Goal: Task Accomplishment & Management: Use online tool/utility

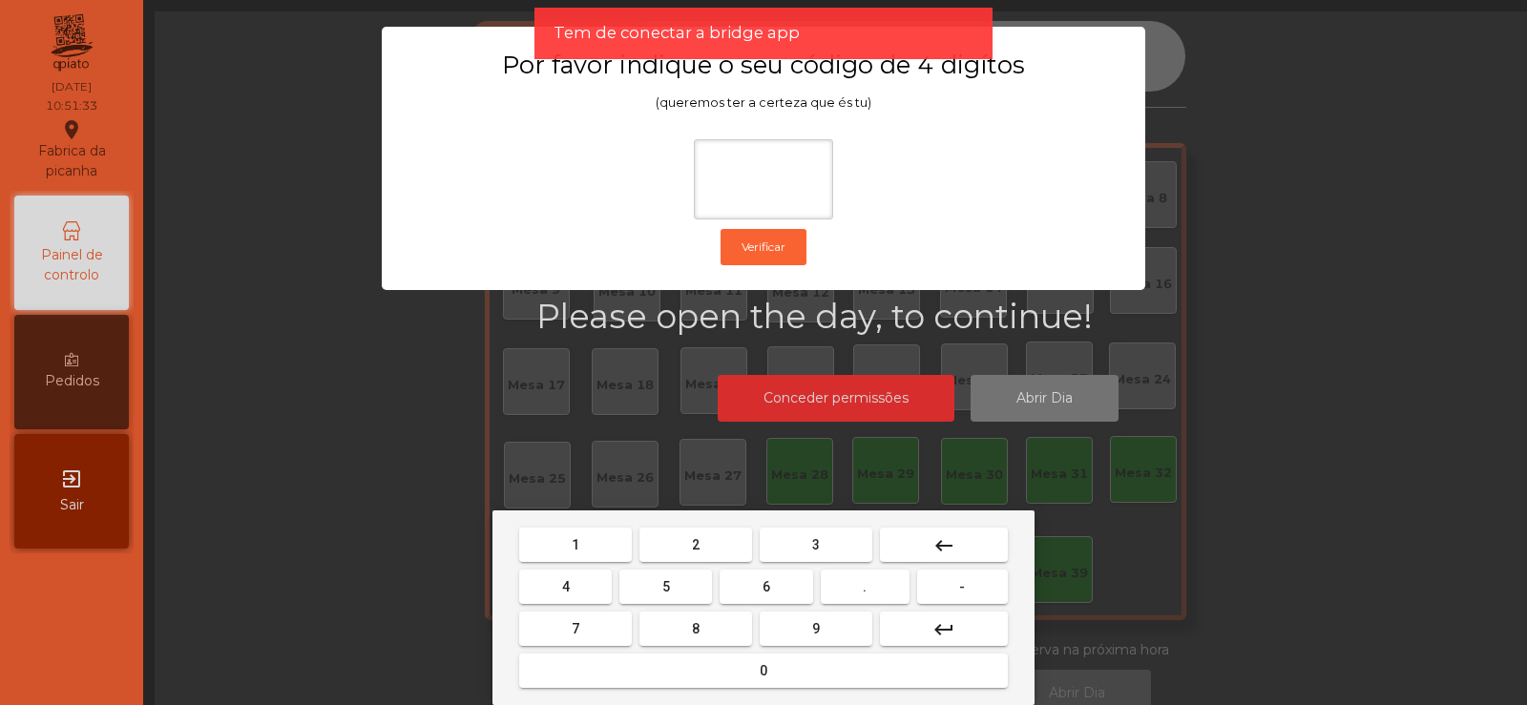
click at [724, 544] on button "2" at bounding box center [695, 545] width 113 height 34
click at [765, 584] on span "6" at bounding box center [766, 586] width 8 height 15
click at [604, 628] on button "7" at bounding box center [575, 629] width 113 height 34
click at [664, 589] on span "5" at bounding box center [666, 586] width 8 height 15
type input "****"
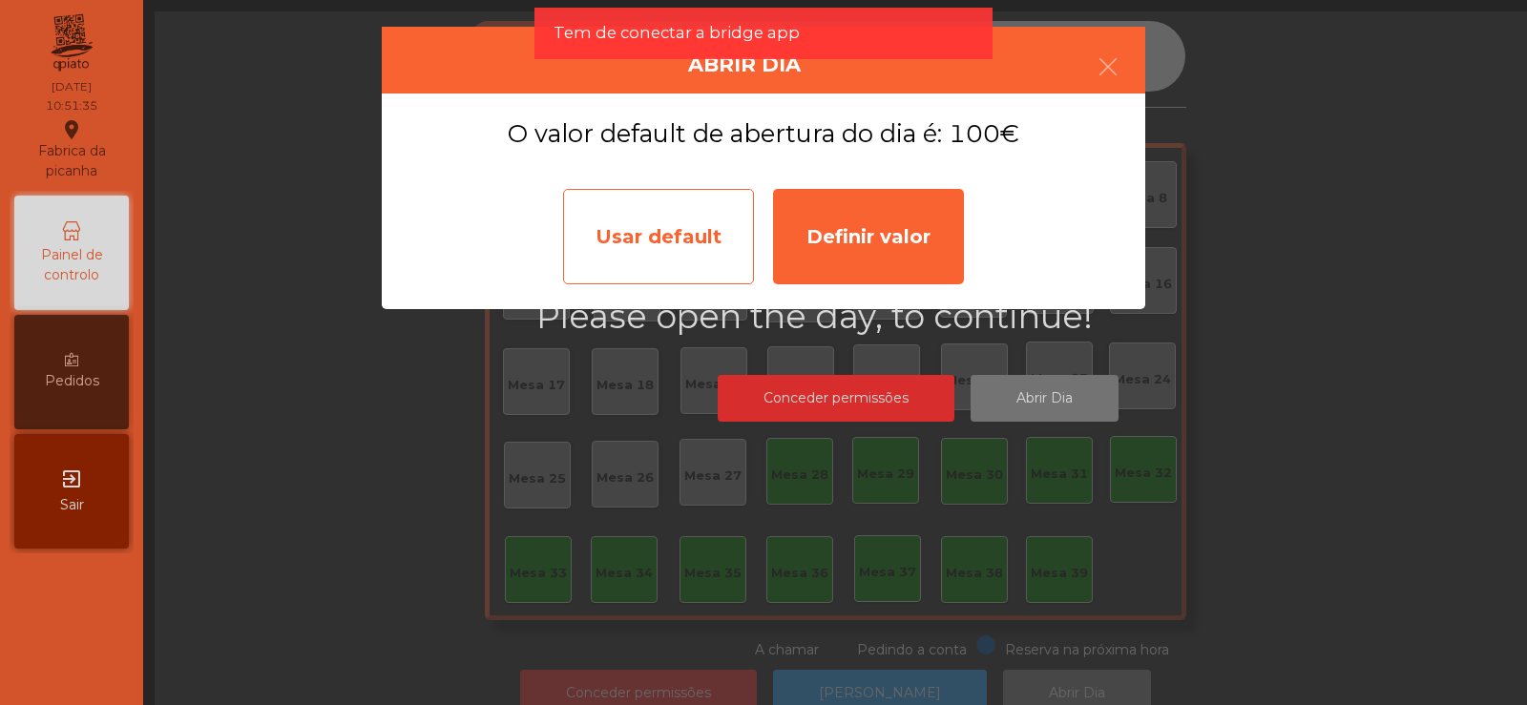
click at [696, 253] on div "Usar default" at bounding box center [658, 236] width 191 height 95
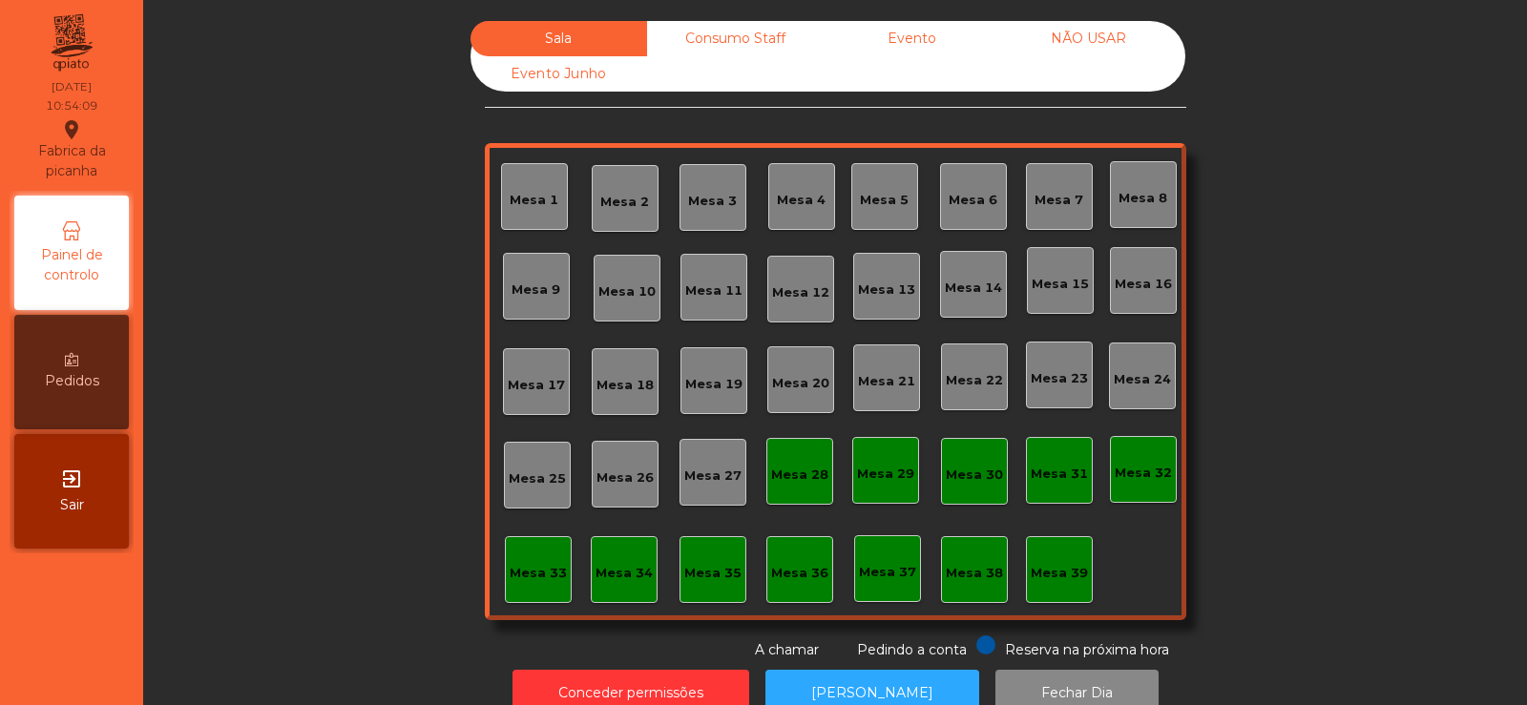
click at [880, 578] on div "Mesa 37" at bounding box center [887, 572] width 57 height 19
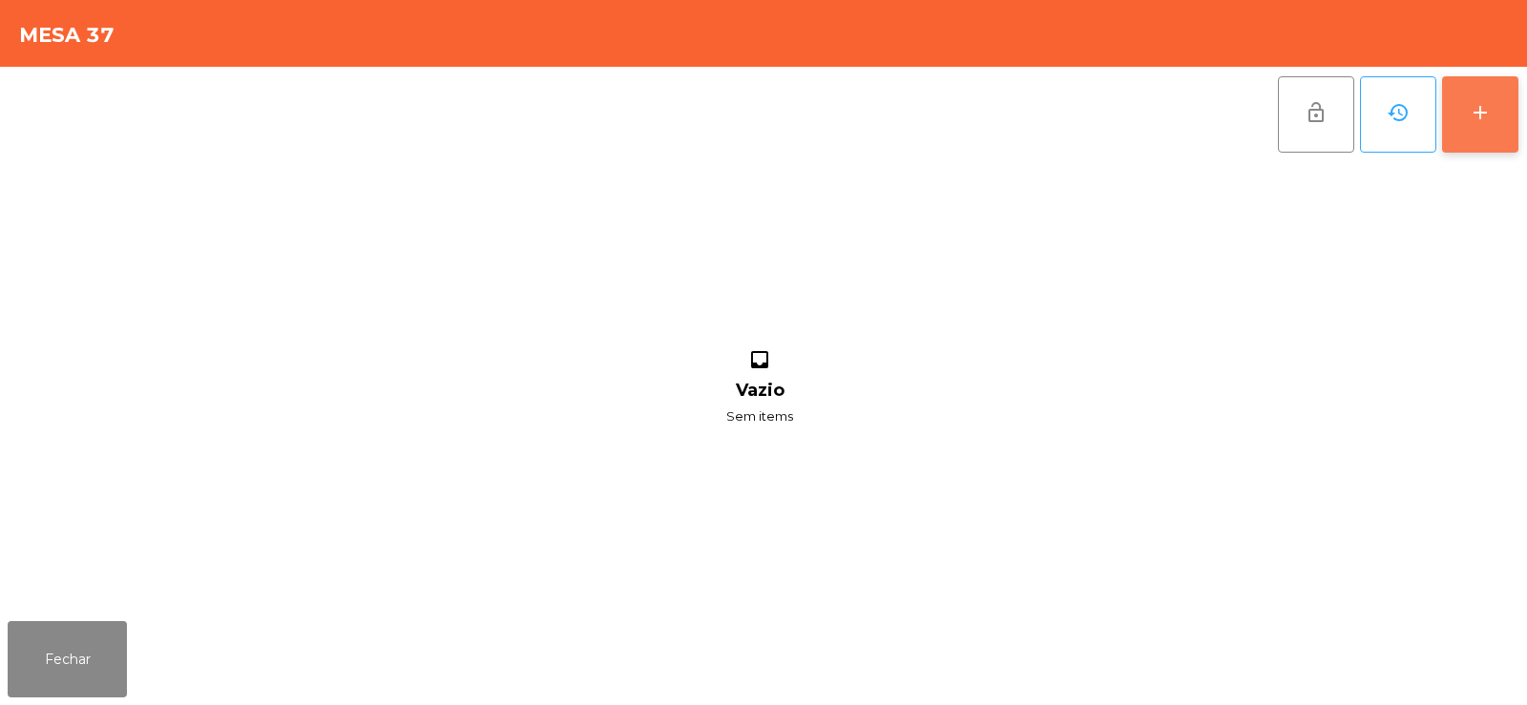
click at [1471, 129] on button "add" at bounding box center [1480, 114] width 76 height 76
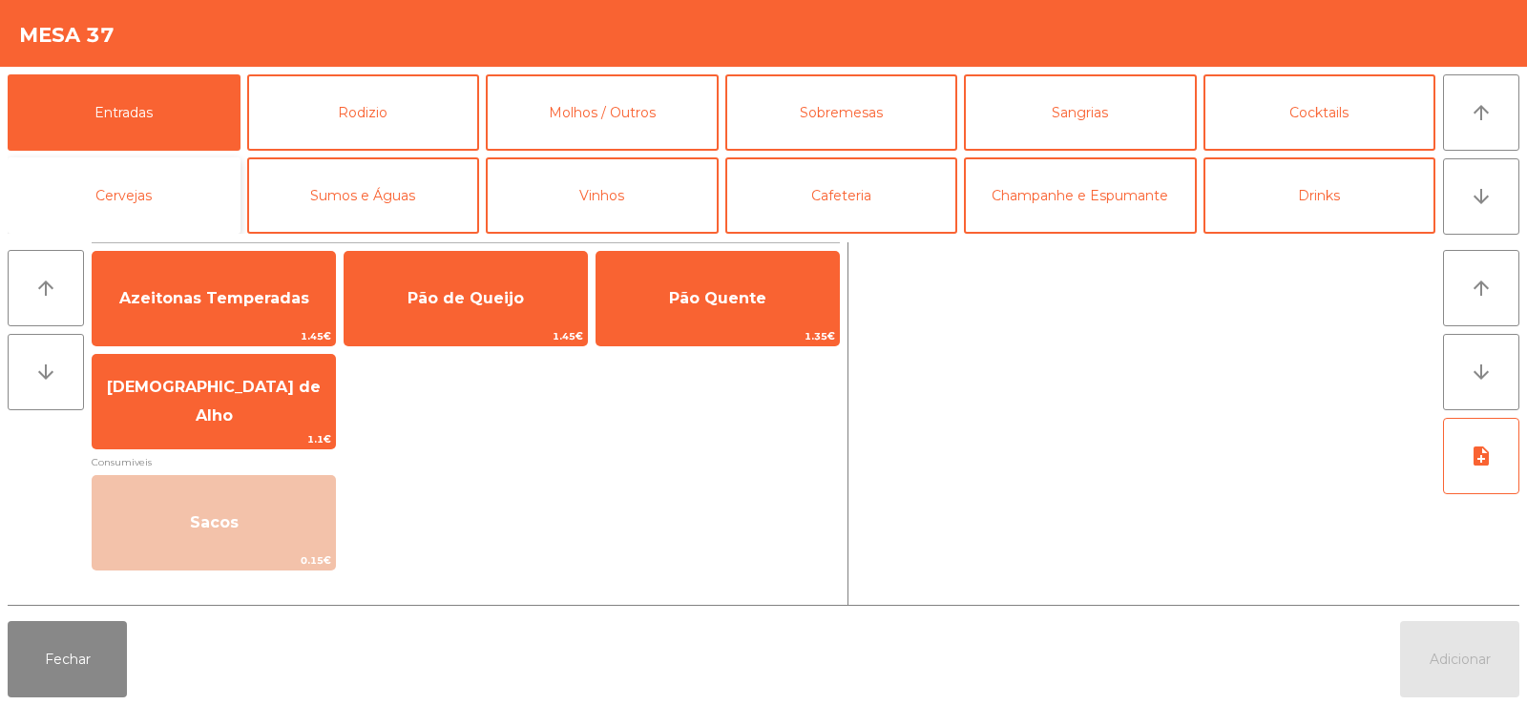
click at [199, 186] on button "Cervejas" at bounding box center [124, 195] width 233 height 76
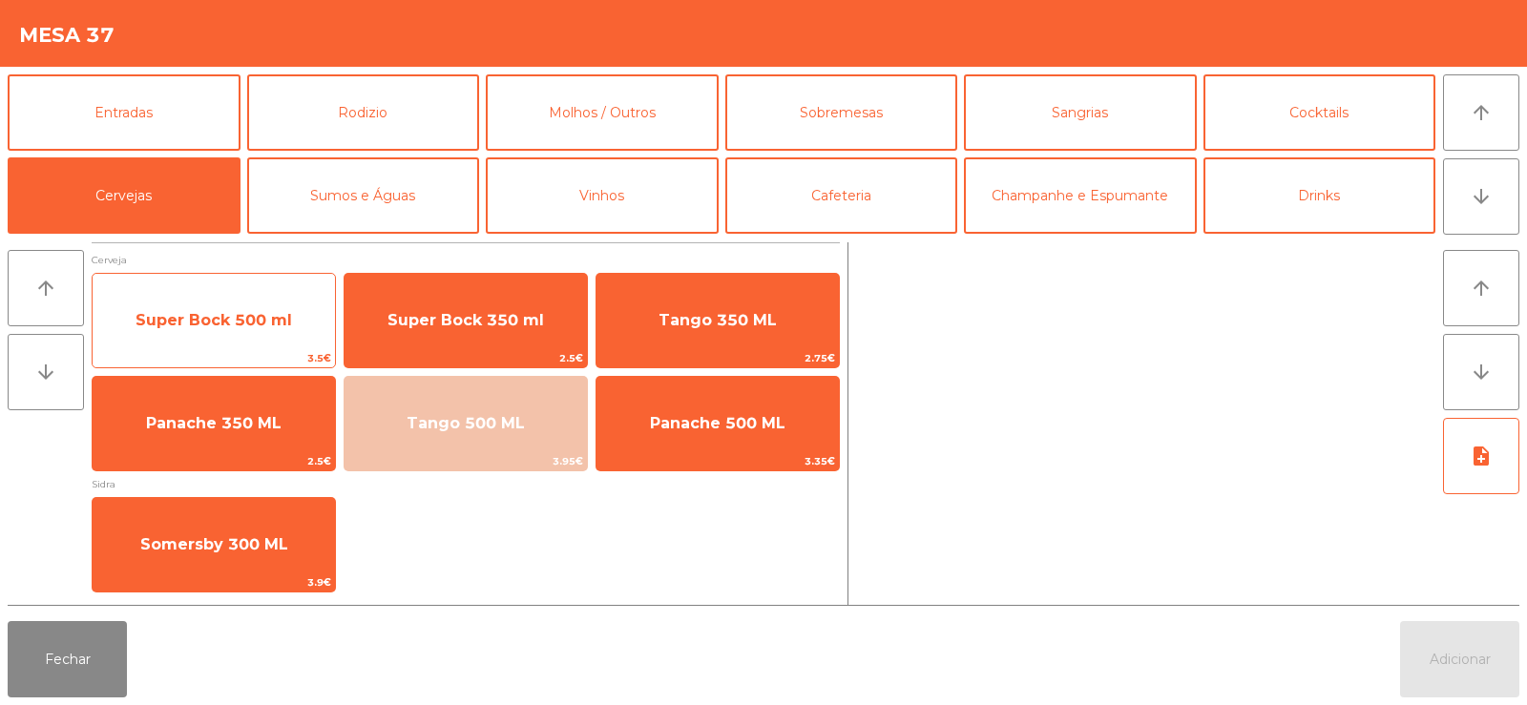
click at [252, 314] on span "Super Bock 500 ml" at bounding box center [214, 320] width 157 height 18
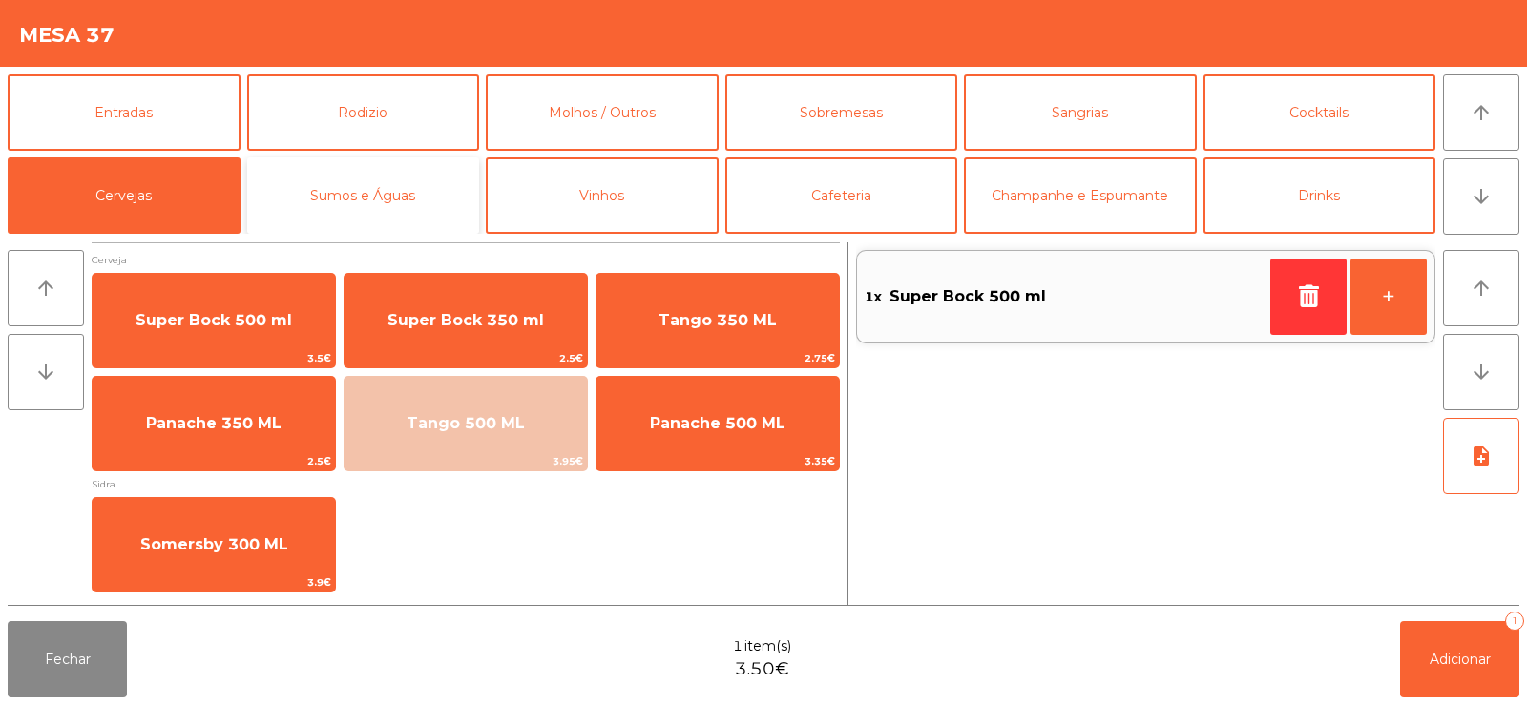
click at [349, 189] on button "Sumos e Águas" at bounding box center [363, 195] width 233 height 76
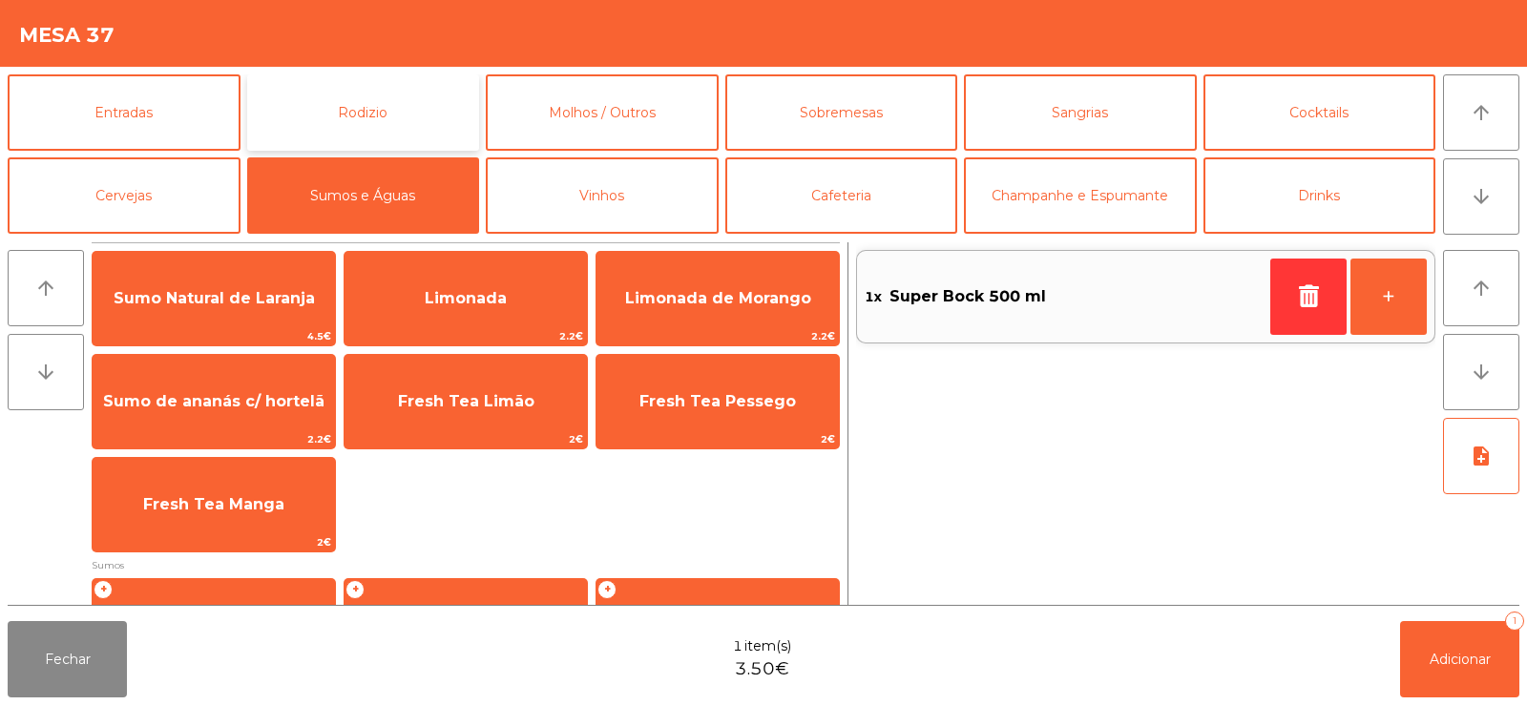
click at [440, 110] on button "Rodizio" at bounding box center [363, 112] width 233 height 76
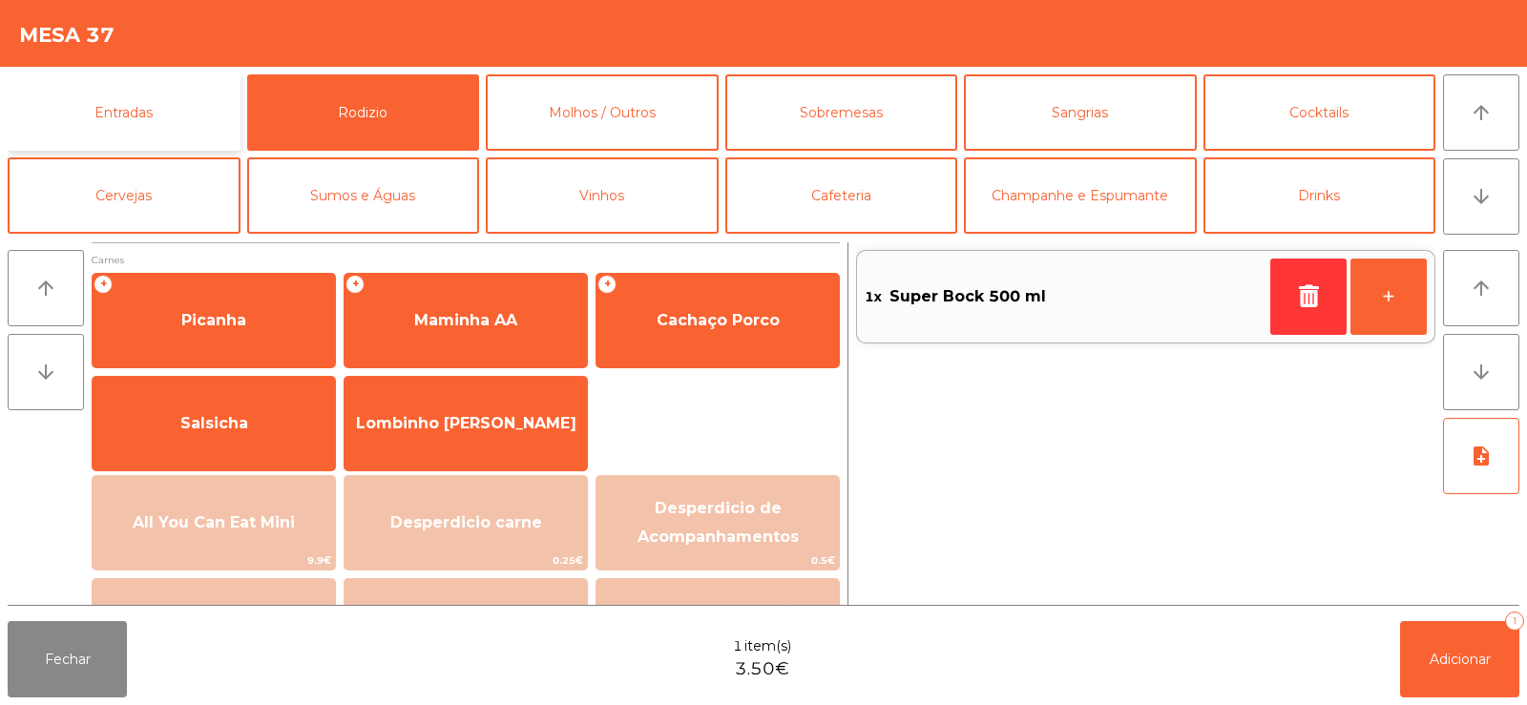
click at [206, 120] on button "Entradas" at bounding box center [124, 112] width 233 height 76
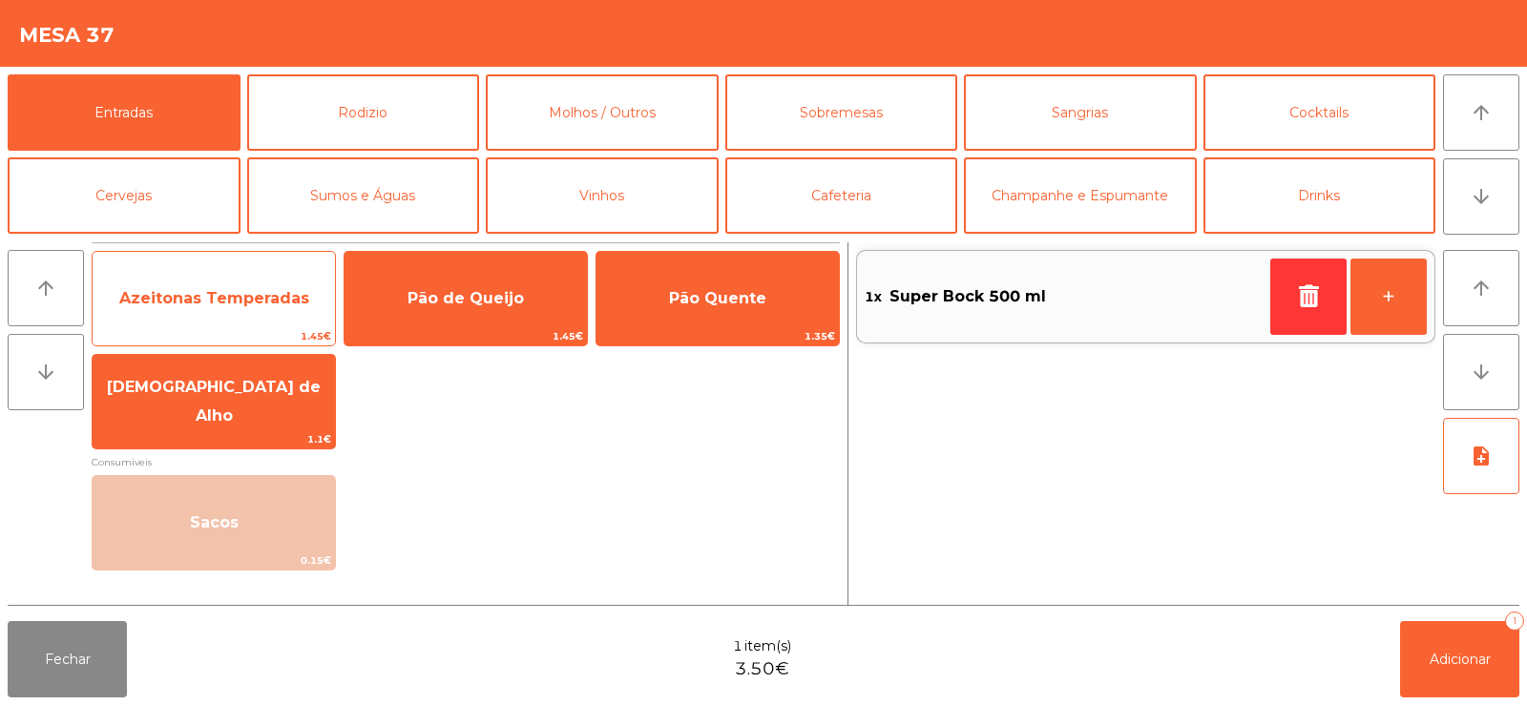
click at [227, 294] on span "Azeitonas Temperadas" at bounding box center [214, 298] width 190 height 18
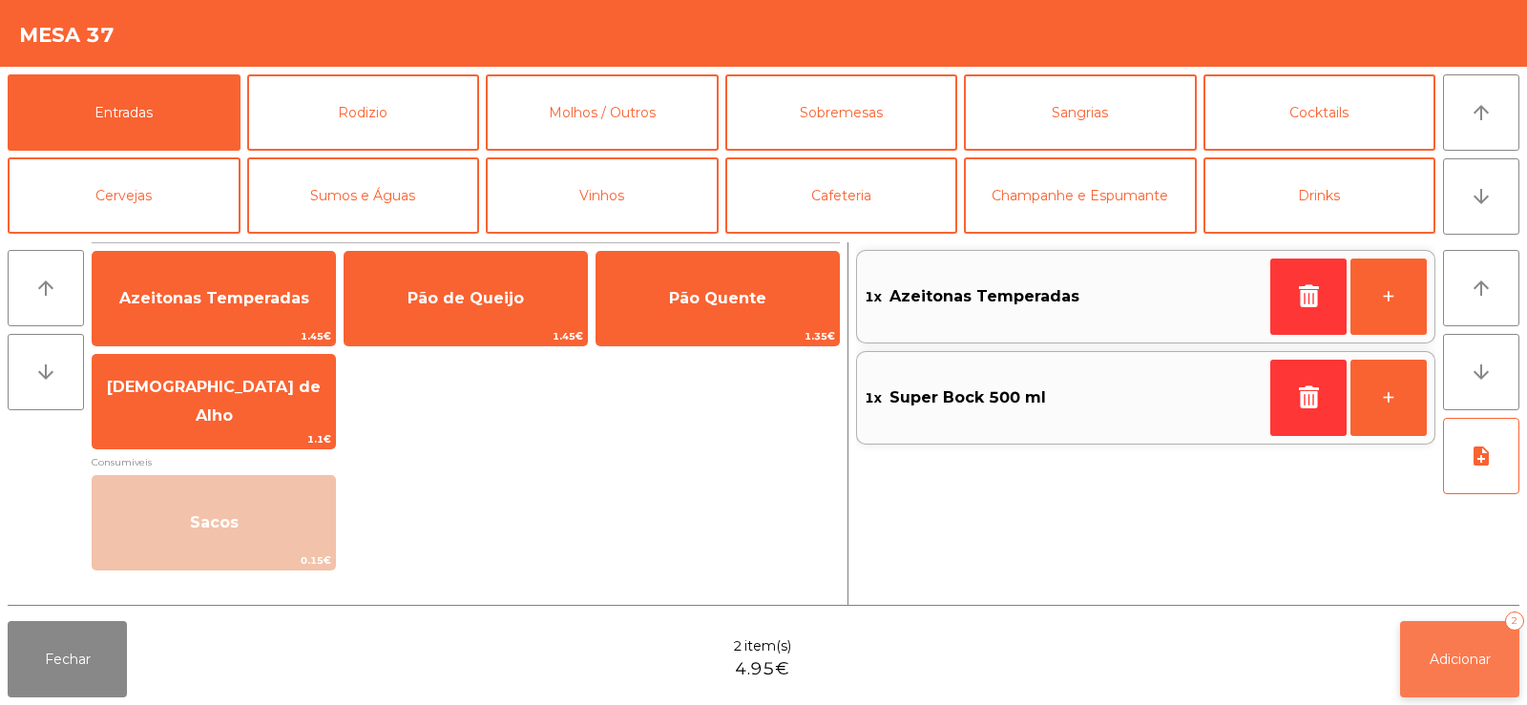
click at [1468, 653] on span "Adicionar" at bounding box center [1460, 659] width 61 height 17
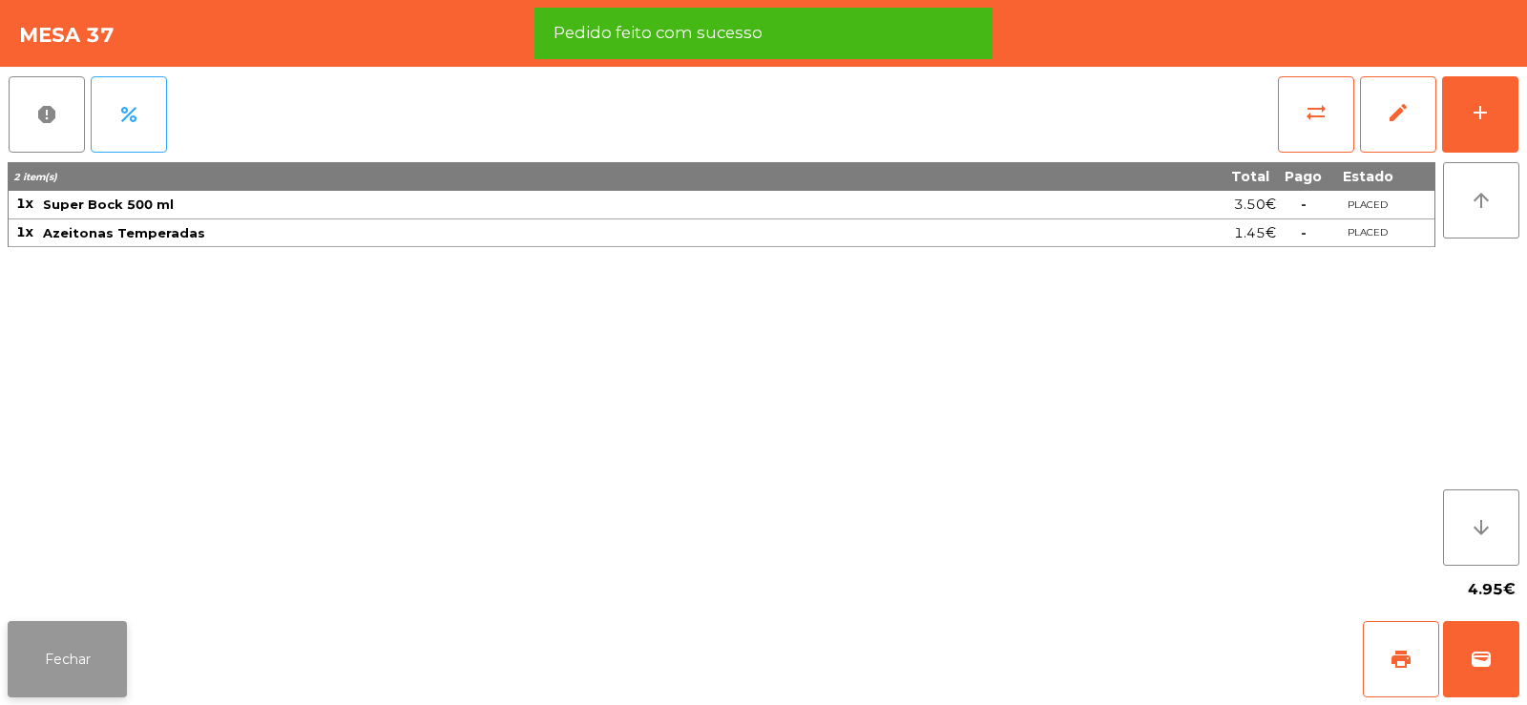
click at [94, 671] on button "Fechar" at bounding box center [67, 659] width 119 height 76
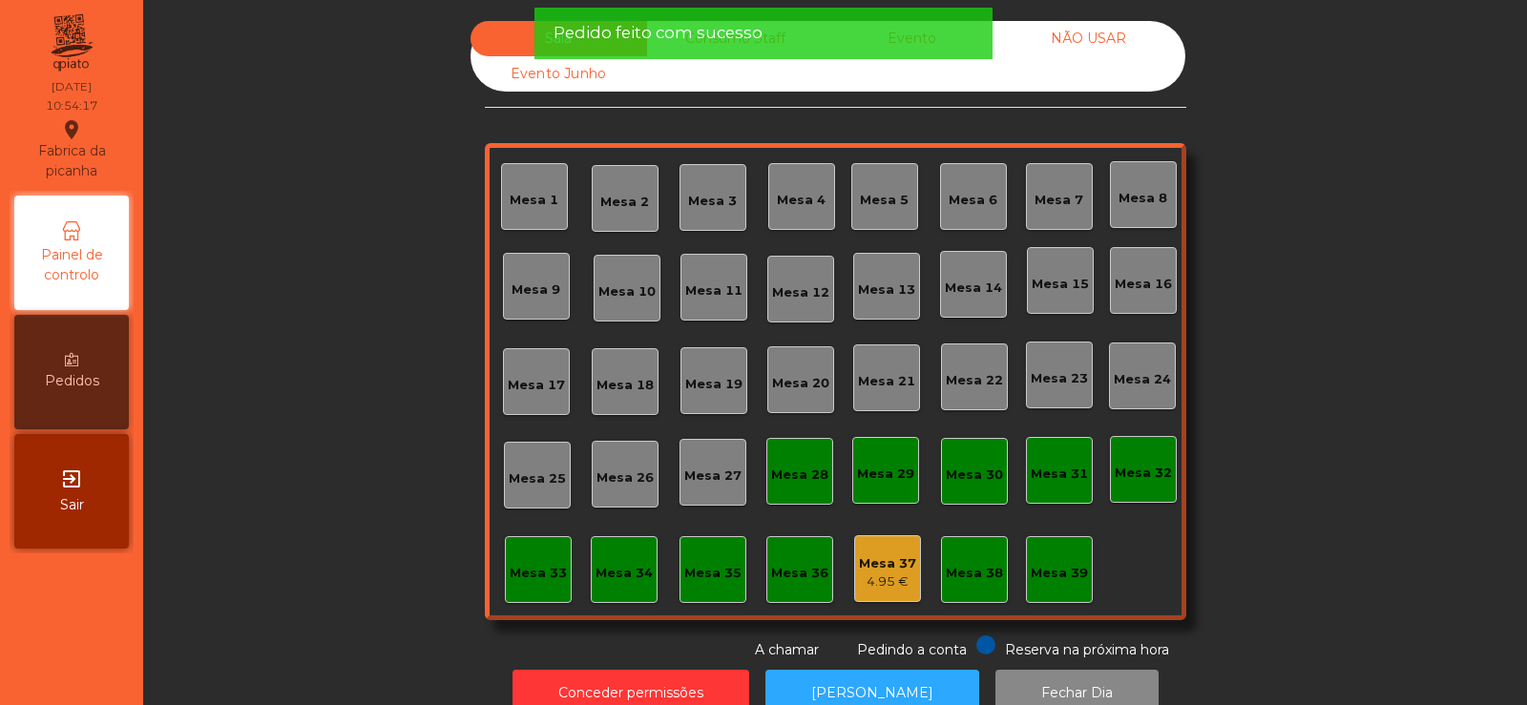
click at [889, 503] on div "Mesa 29" at bounding box center [885, 470] width 67 height 67
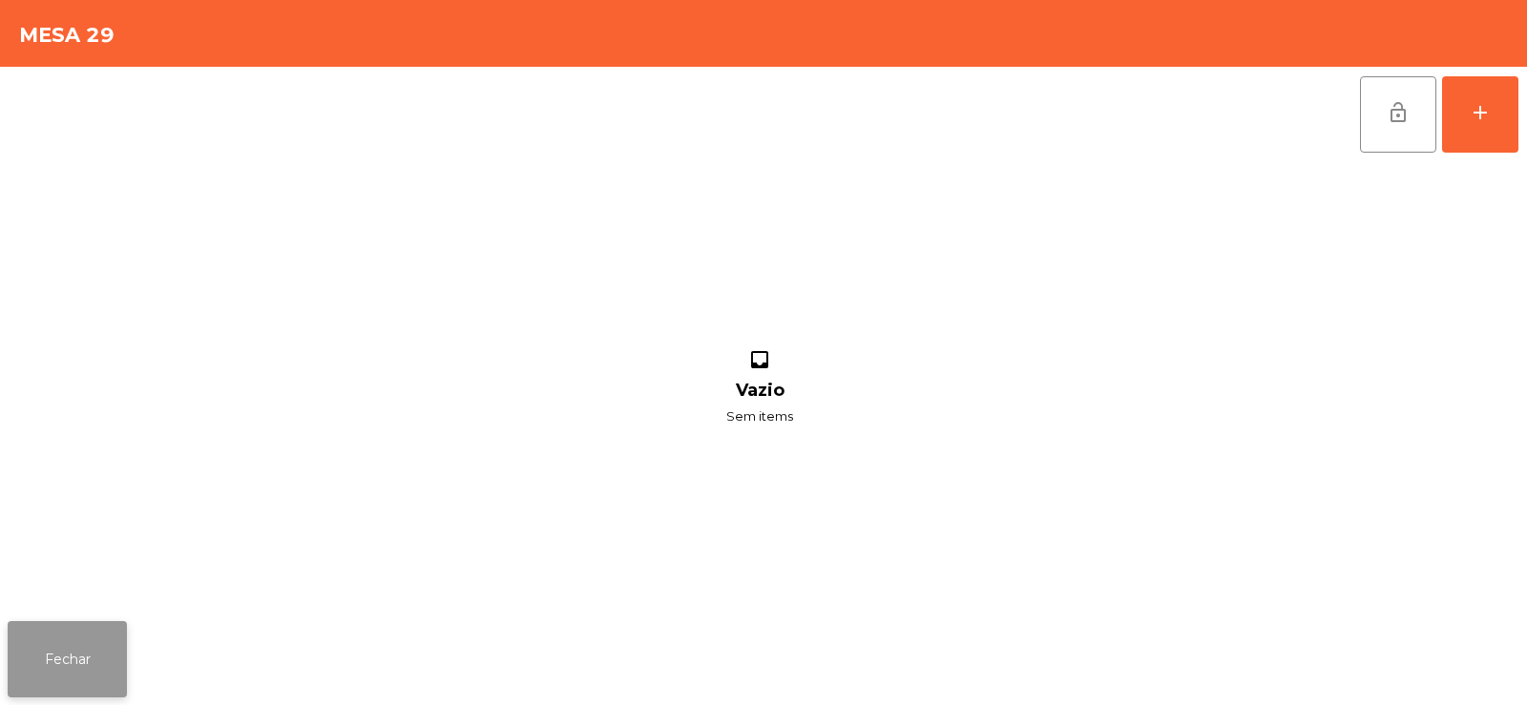
click at [86, 657] on button "Fechar" at bounding box center [67, 659] width 119 height 76
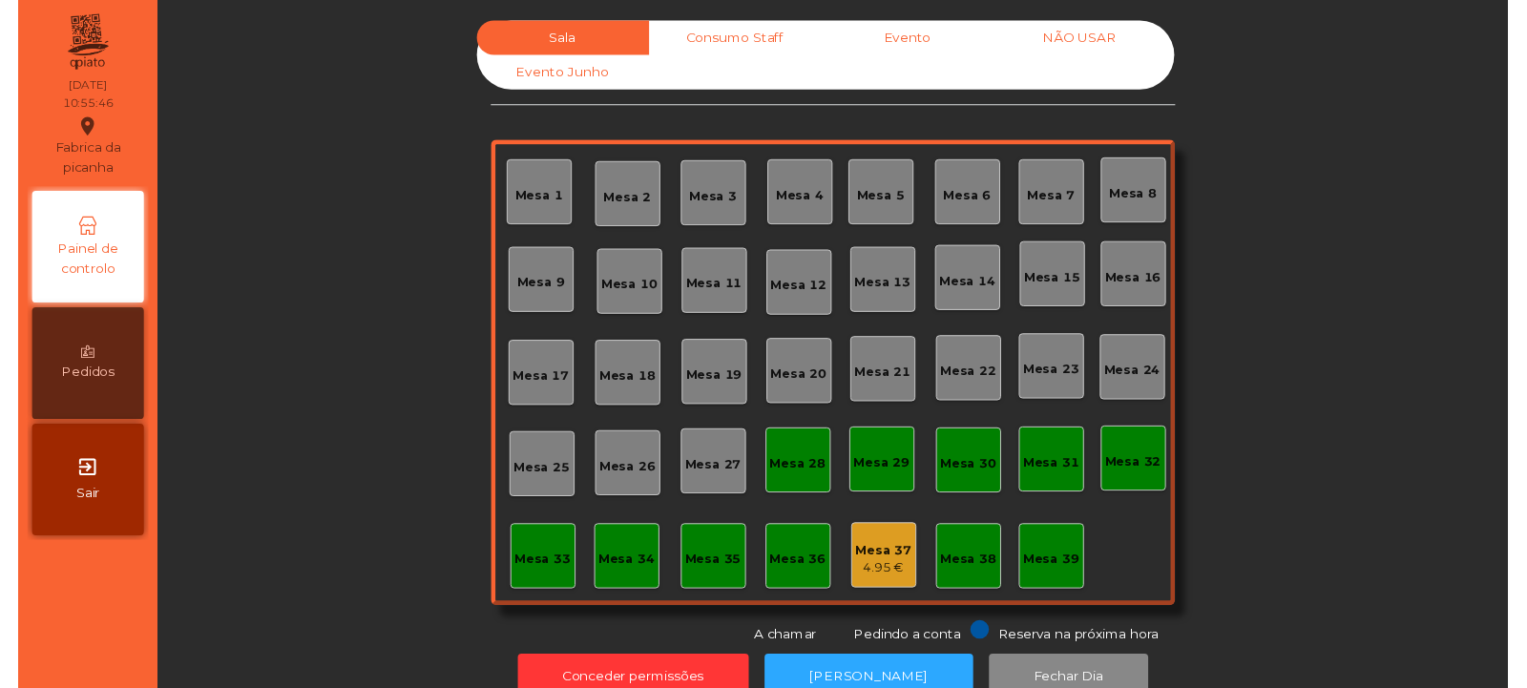
scroll to position [47, 0]
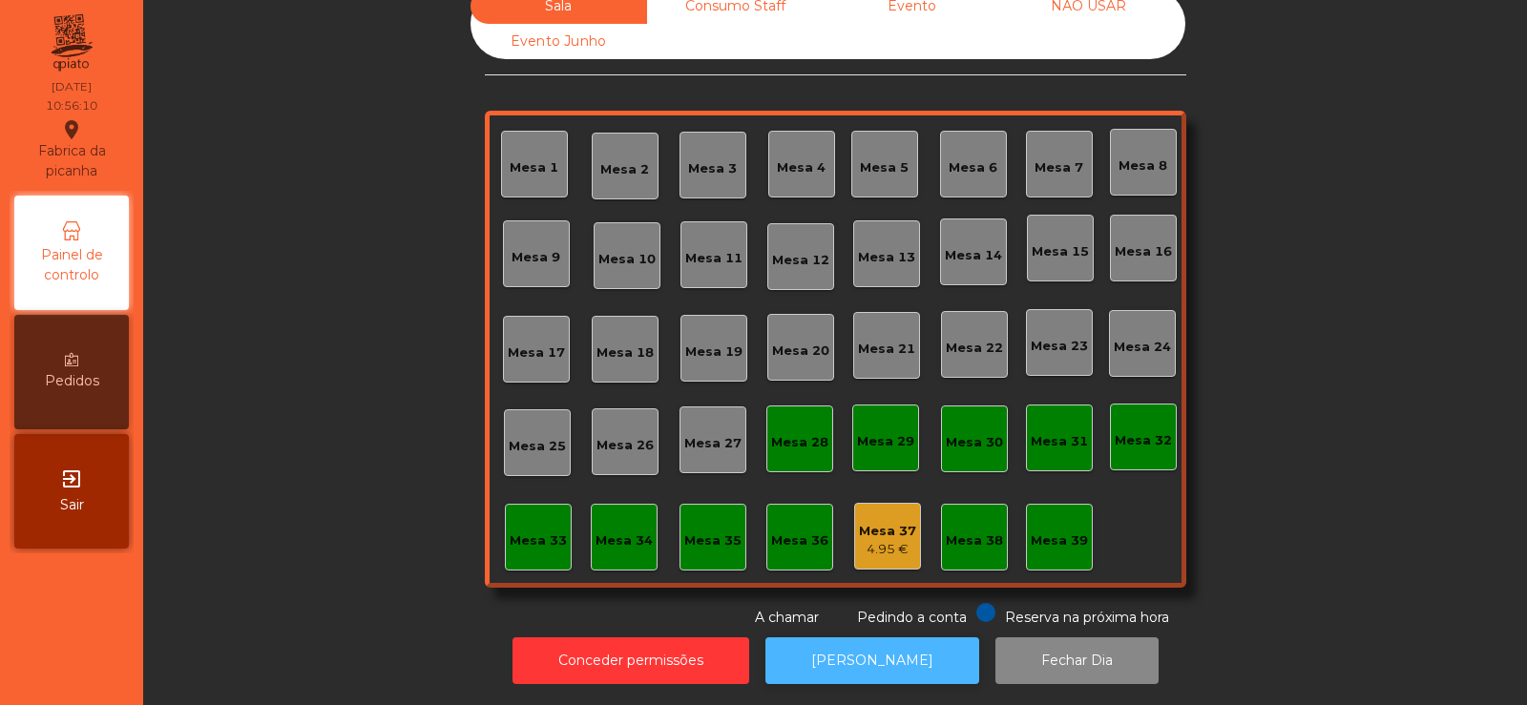
click at [859, 663] on button "[PERSON_NAME]" at bounding box center [872, 660] width 214 height 47
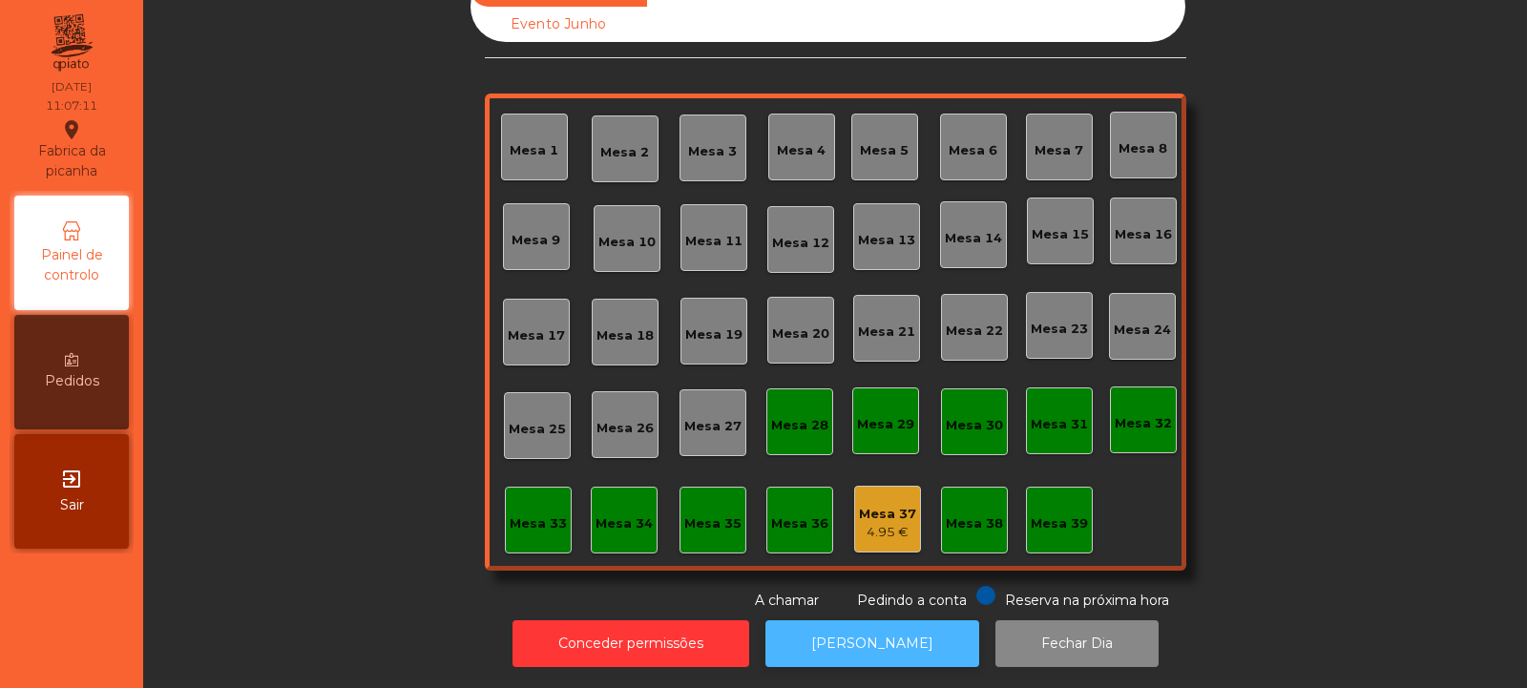
scroll to position [0, 0]
